Goal: Navigation & Orientation: Find specific page/section

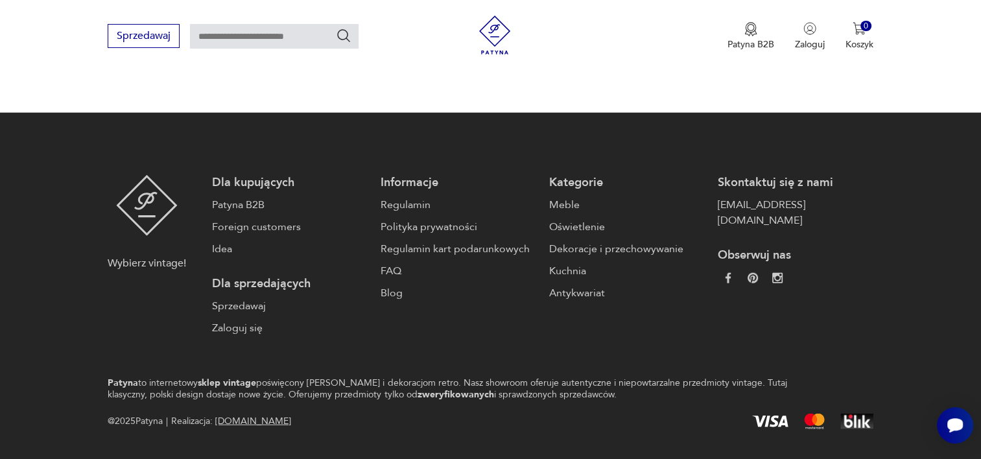
scroll to position [3189, 0]
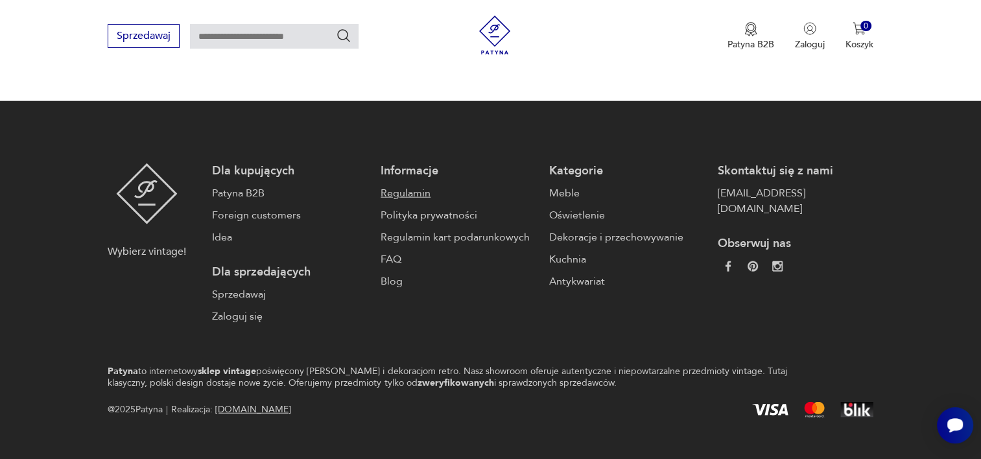
click at [412, 185] on link "Regulamin" at bounding box center [459, 193] width 156 height 16
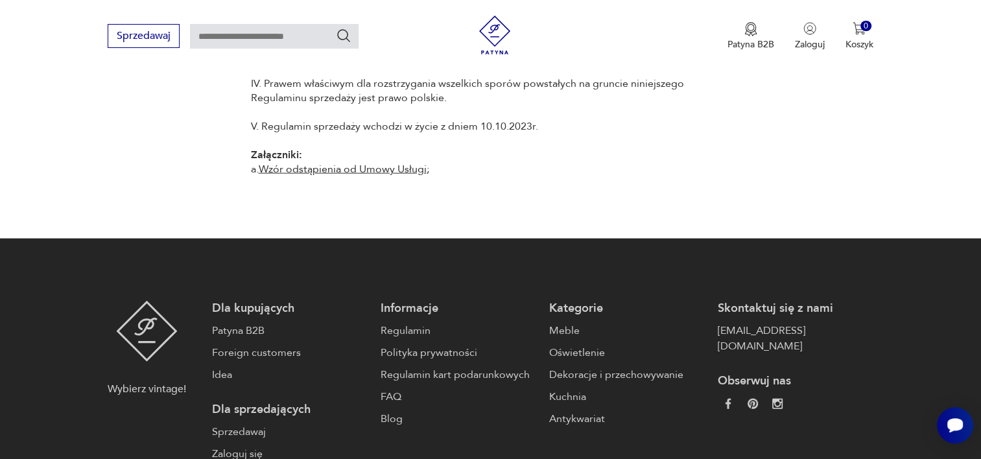
scroll to position [13034, 0]
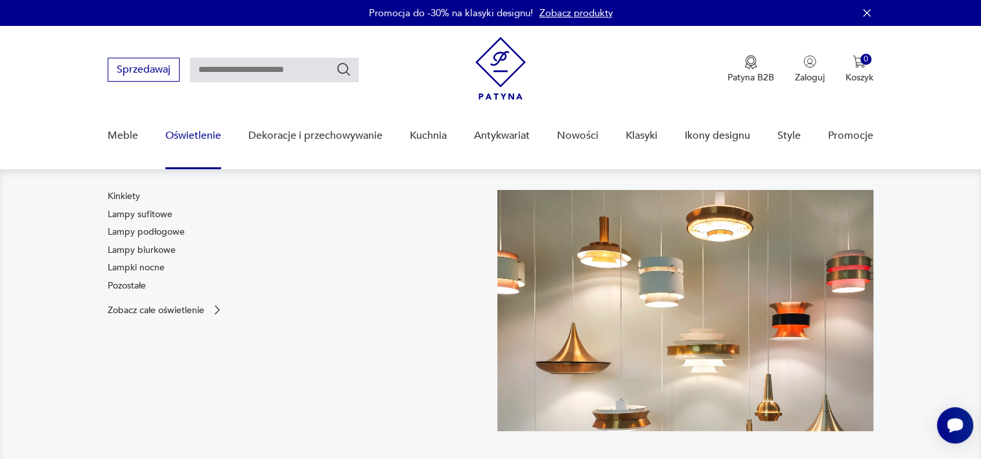
click at [200, 132] on link "Oświetlenie" at bounding box center [193, 136] width 56 height 50
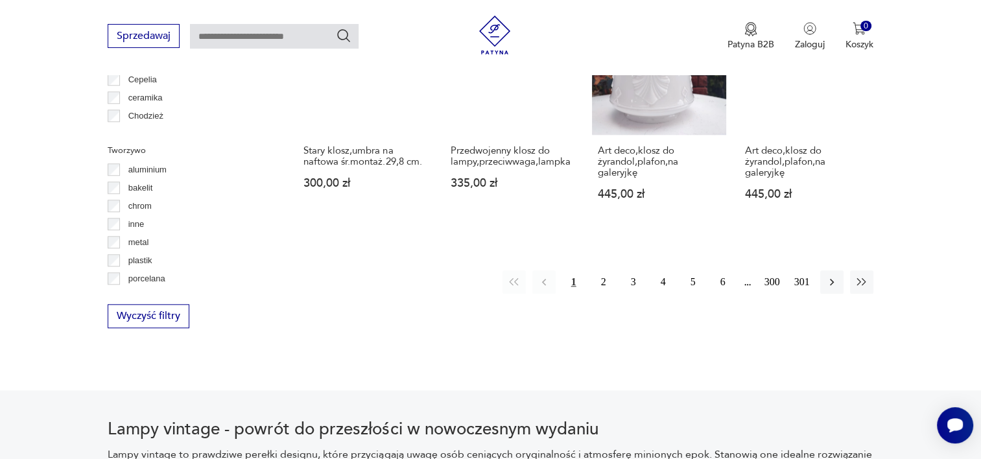
scroll to position [1257, 0]
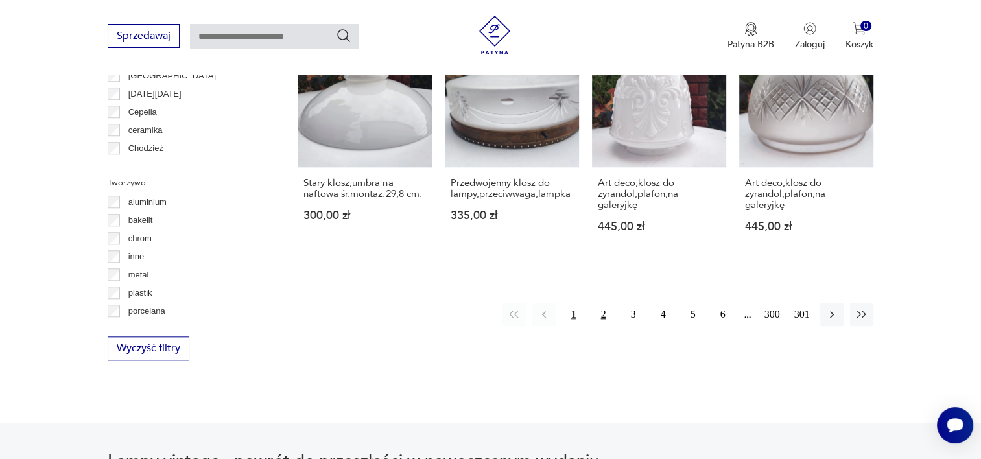
click at [604, 303] on button "2" at bounding box center [603, 314] width 23 height 23
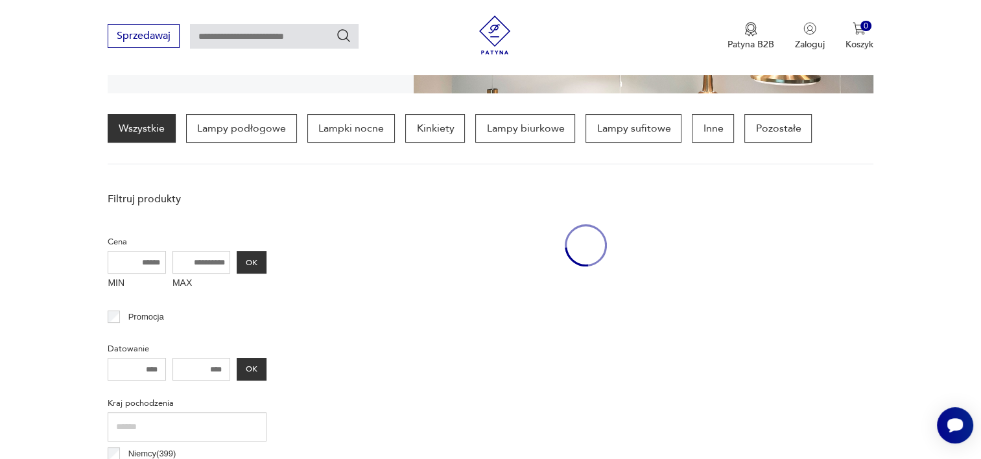
scroll to position [305, 0]
